Goal: Use online tool/utility: Utilize a website feature to perform a specific function

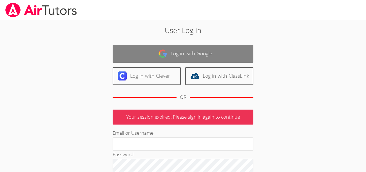
click at [186, 45] on link "Log in with Google" at bounding box center [183, 54] width 141 height 18
click at [183, 48] on link "Log in with Google" at bounding box center [183, 54] width 141 height 18
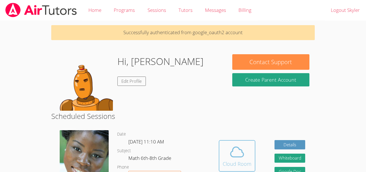
click at [225, 157] on span at bounding box center [237, 152] width 29 height 16
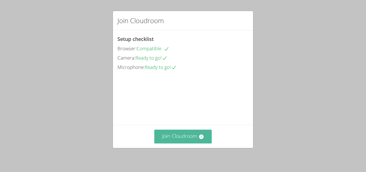
click at [165, 133] on button "Join Cloudroom" at bounding box center [183, 136] width 58 height 14
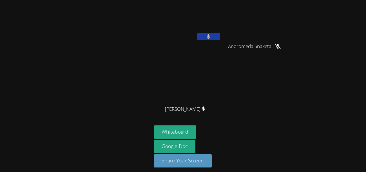
click at [203, 36] on button at bounding box center [209, 36] width 23 height 7
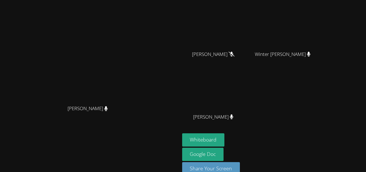
scroll to position [66, 0]
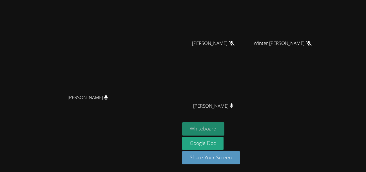
click at [225, 124] on button "Whiteboard" at bounding box center [203, 128] width 43 height 13
